Goal: Find specific fact: Find specific fact

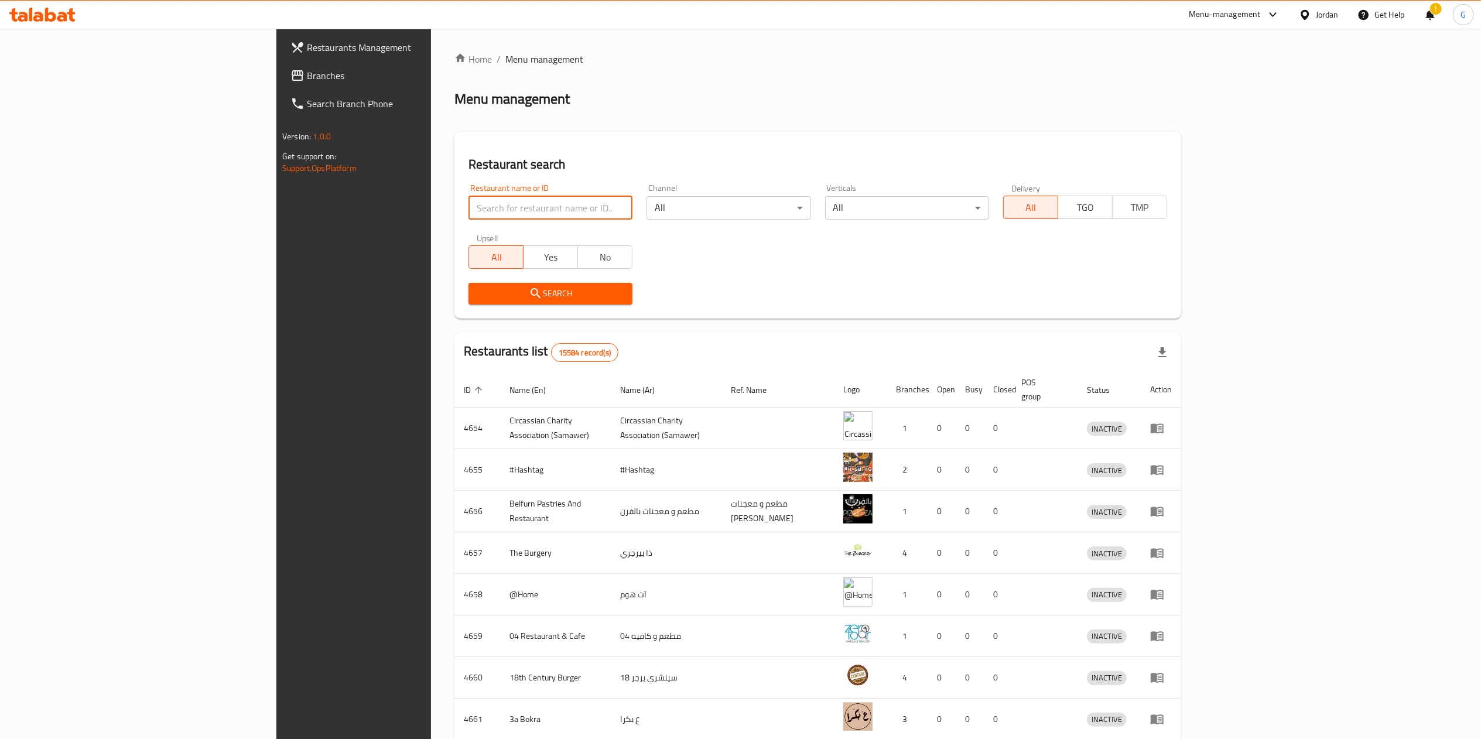
click at [468, 213] on input "search" at bounding box center [550, 207] width 164 height 23
type input "a"
click button "Search" at bounding box center [550, 294] width 164 height 22
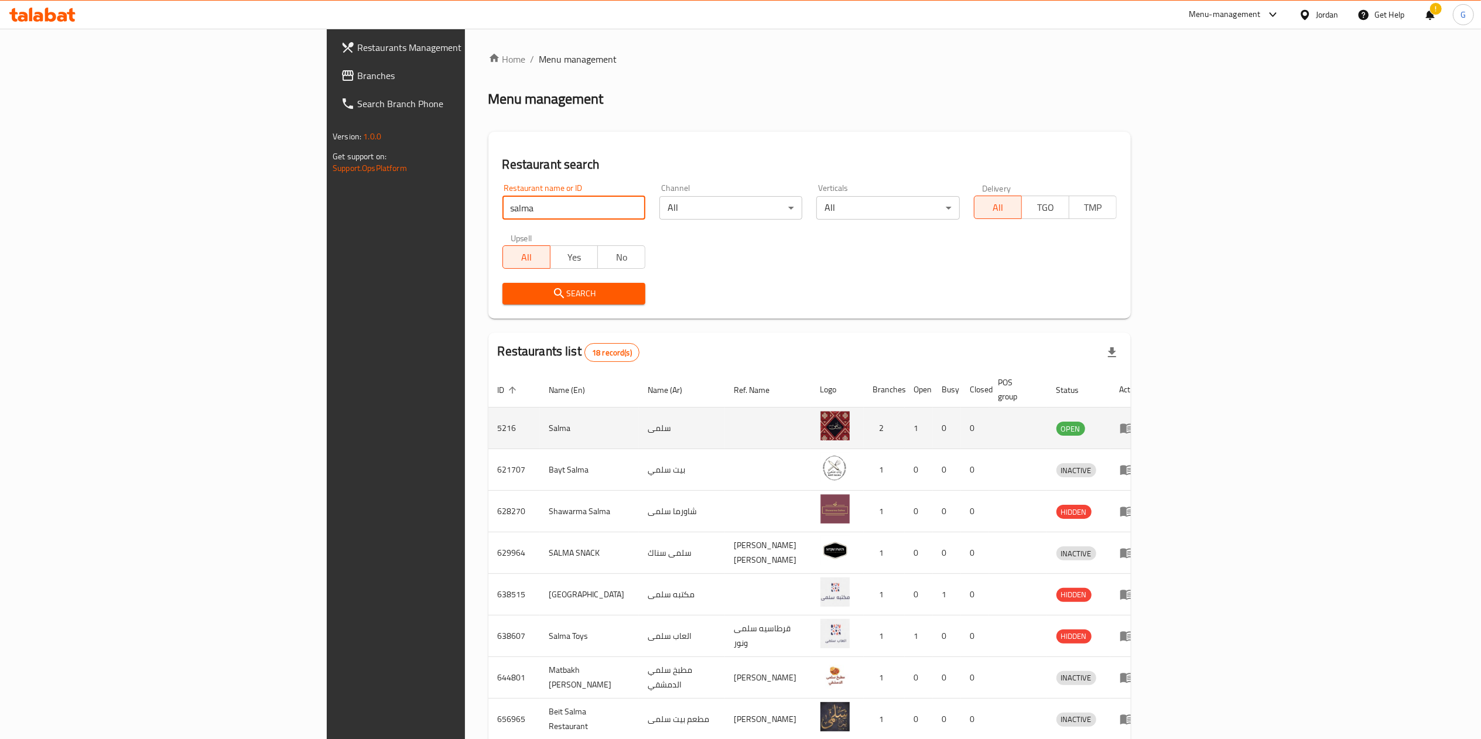
click at [488, 419] on td "5216" at bounding box center [514, 429] width 52 height 42
copy td "5216"
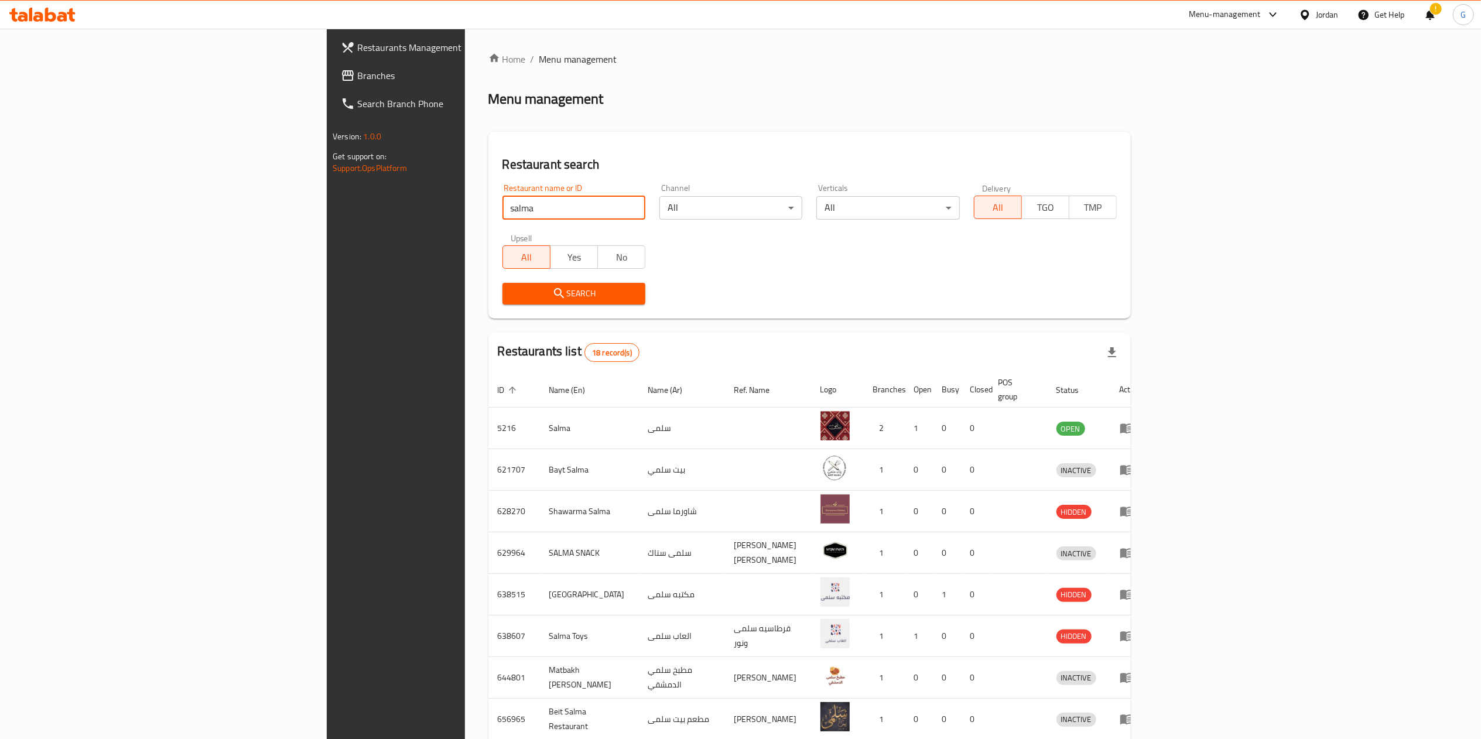
click at [502, 196] on input "salma" at bounding box center [573, 207] width 143 height 23
click button "Search" at bounding box center [573, 294] width 143 height 22
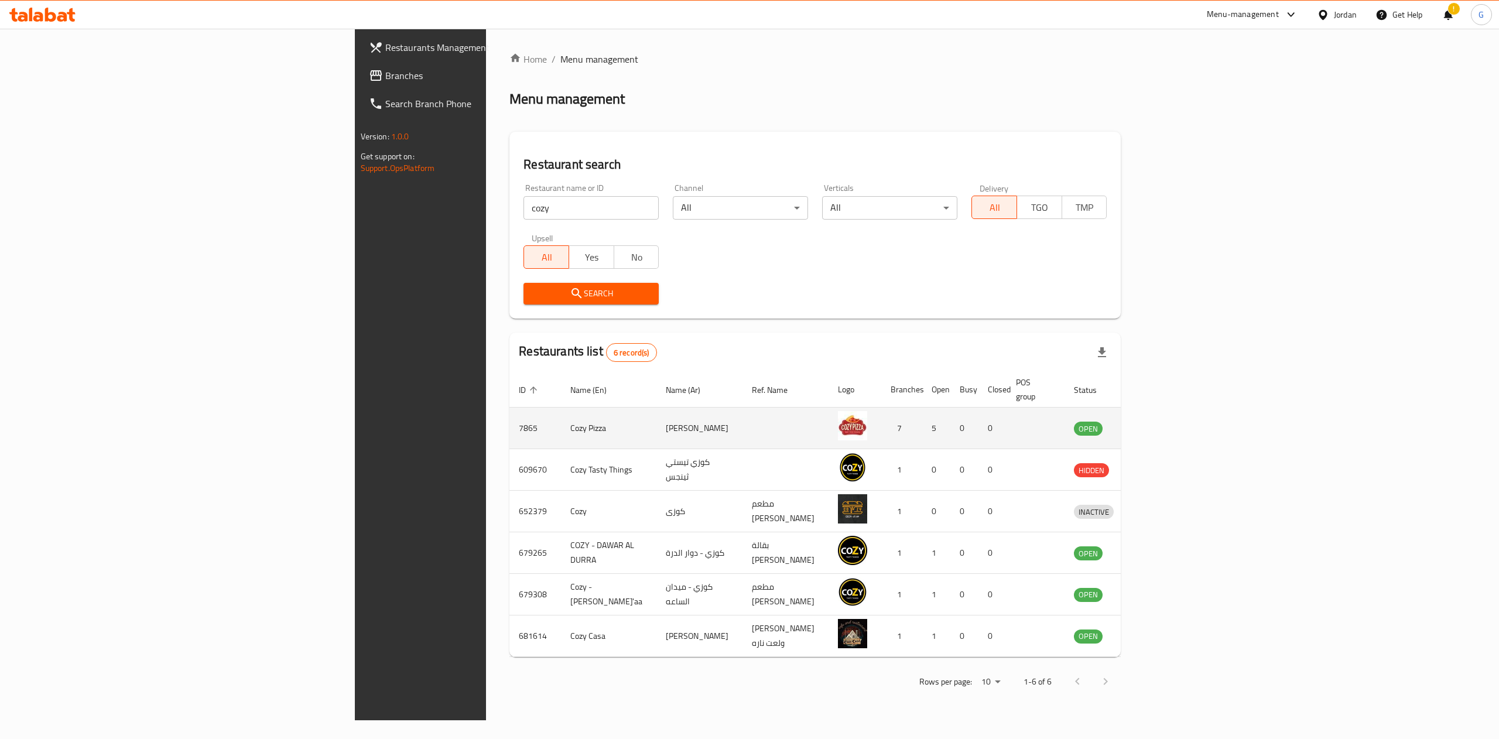
click at [509, 409] on td "7865" at bounding box center [535, 429] width 52 height 42
copy td "7865"
click at [509, 409] on td "7865" at bounding box center [535, 429] width 52 height 42
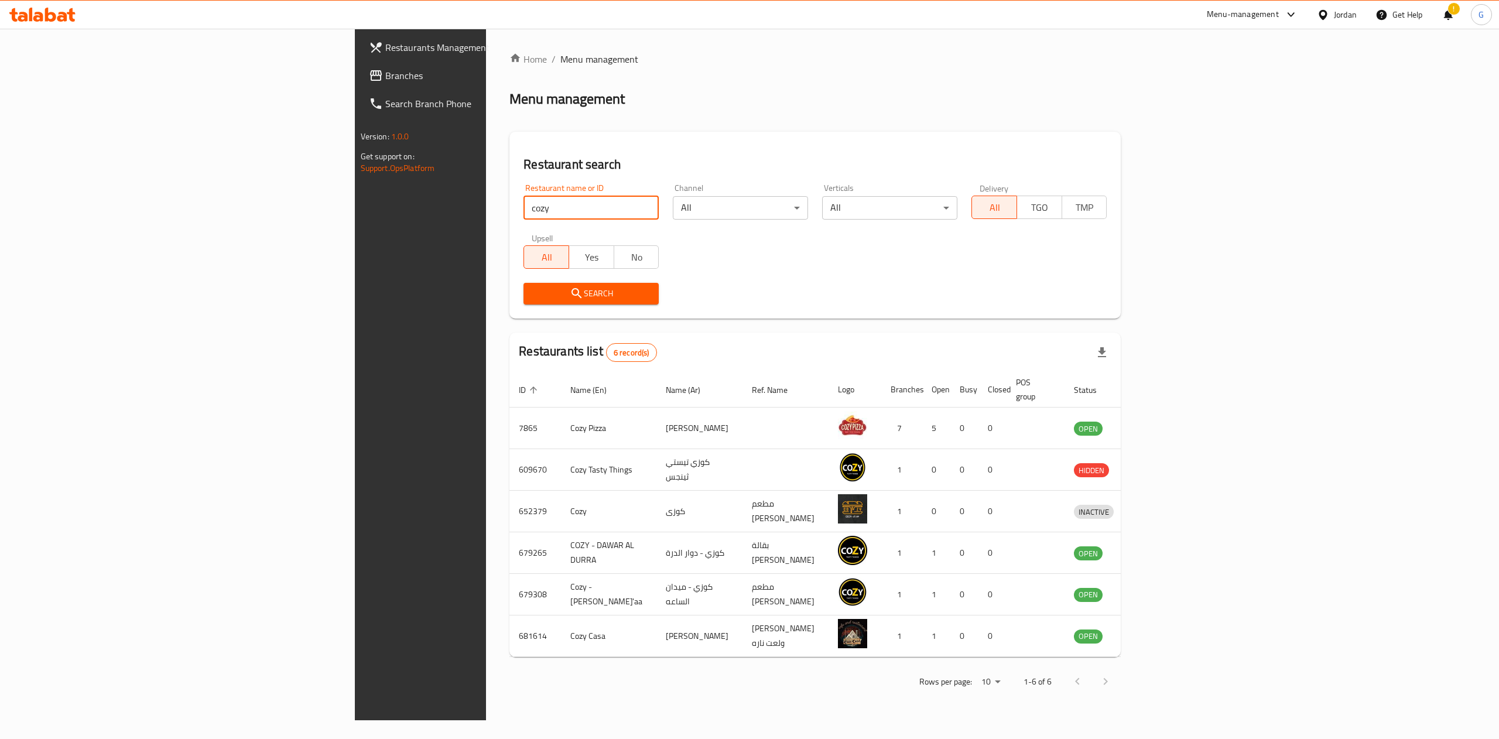
click at [523, 207] on input "cozy" at bounding box center [590, 207] width 135 height 23
type input "sizzle"
click button "Search" at bounding box center [590, 294] width 135 height 22
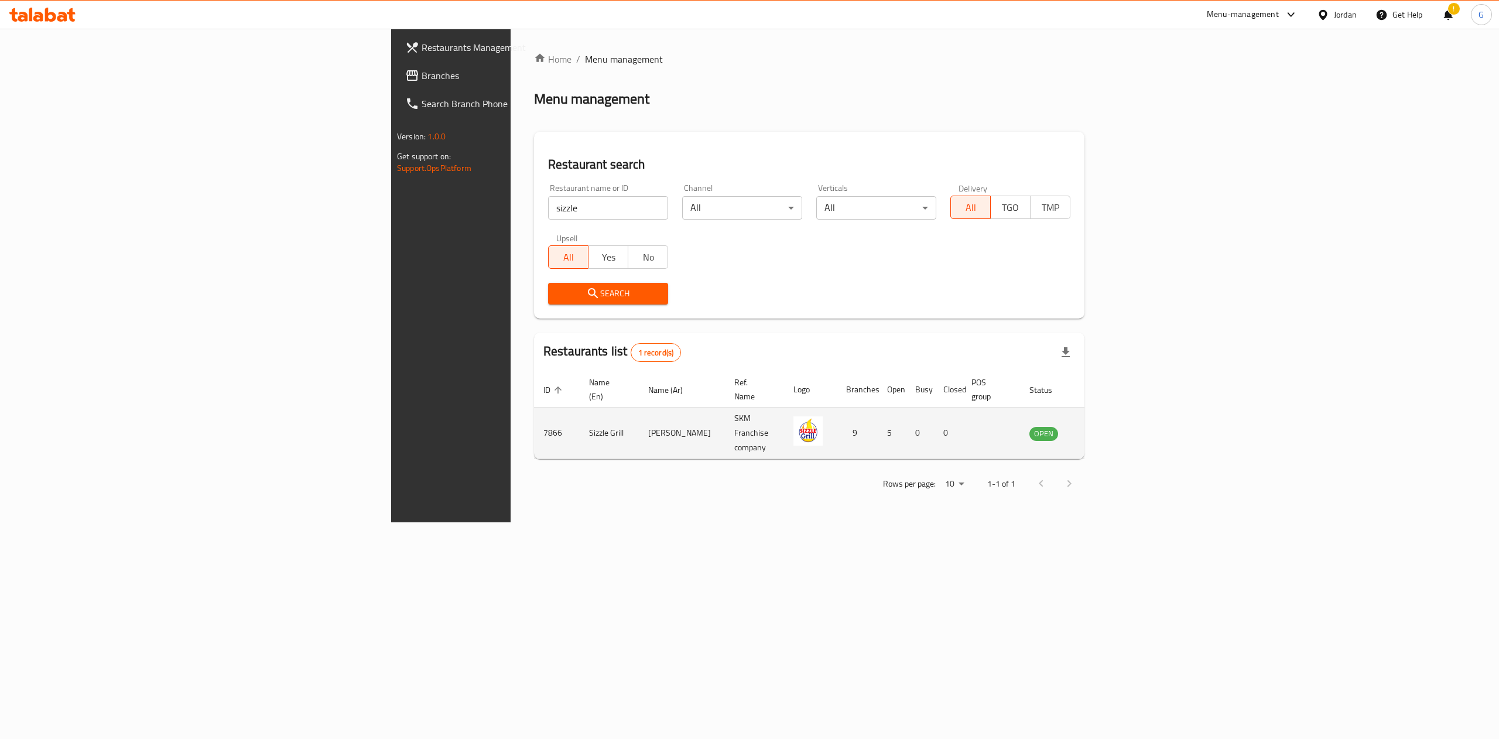
click at [534, 421] on td "7866" at bounding box center [557, 434] width 46 height 52
copy td "7866"
